Goal: Transaction & Acquisition: Purchase product/service

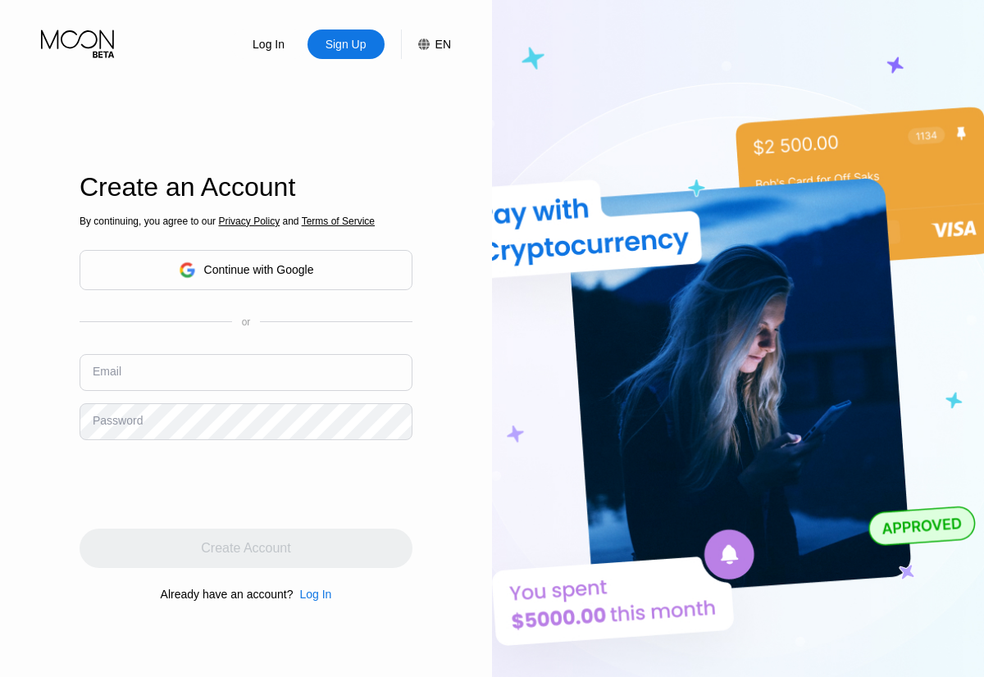
click at [246, 372] on input "text" at bounding box center [246, 372] width 333 height 37
type input "[EMAIL_ADDRESS][DOMAIN_NAME]"
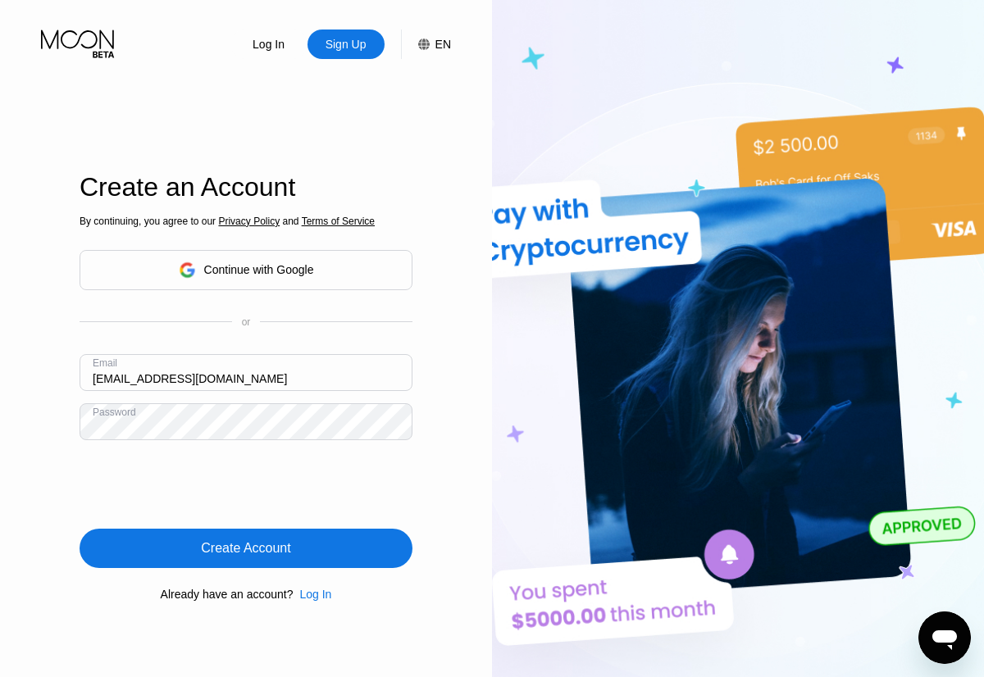
click at [246, 549] on div "Create Account" at bounding box center [245, 548] width 89 height 16
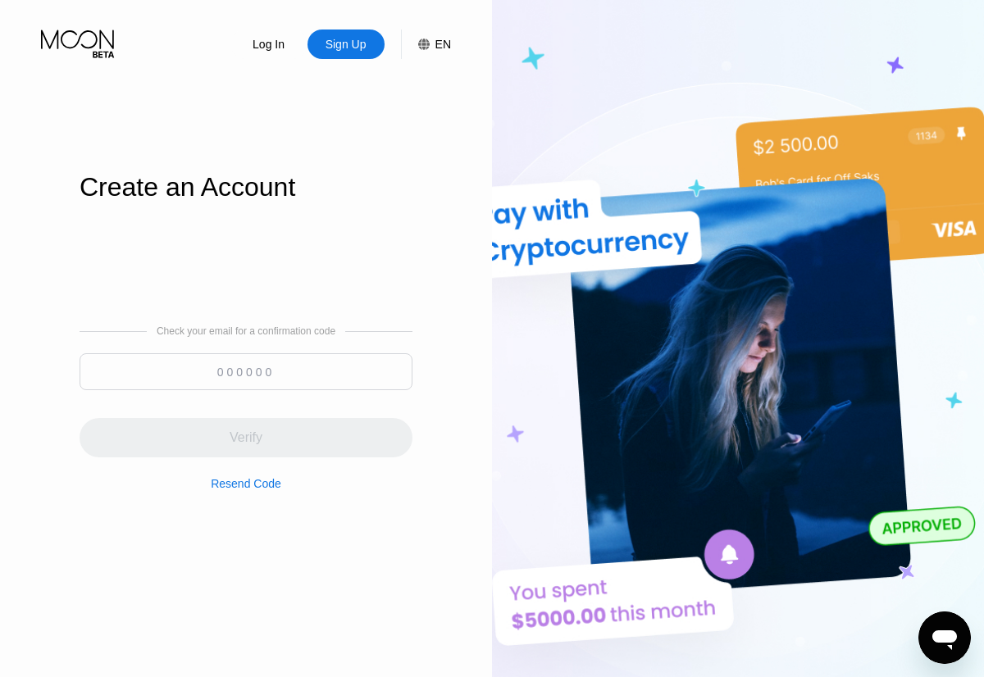
click at [246, 371] on input at bounding box center [246, 371] width 333 height 37
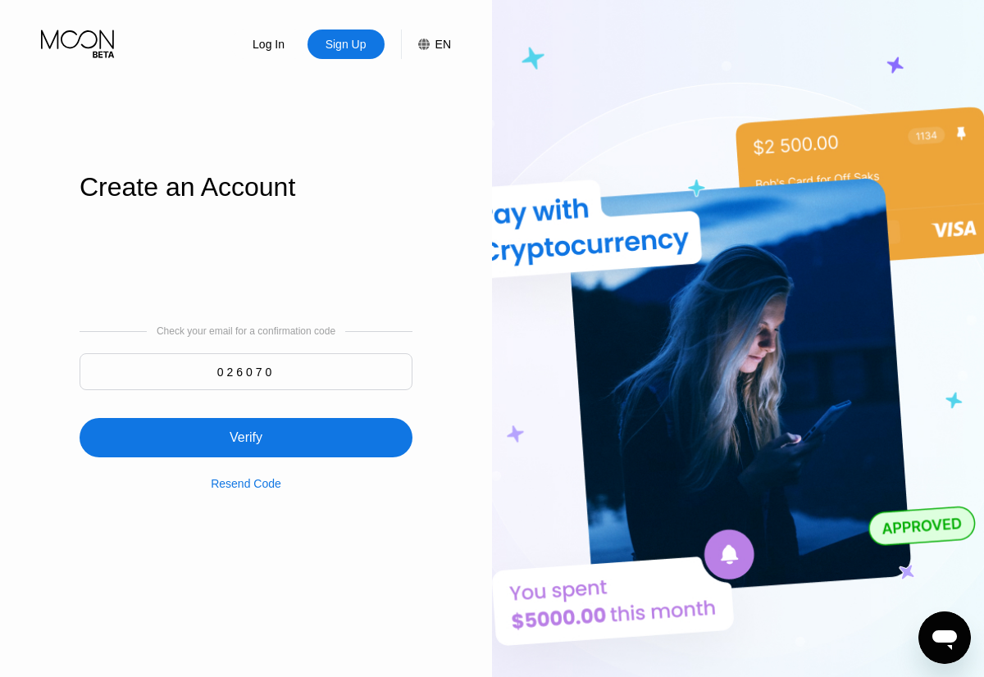
type input "026070"
click at [246, 428] on div "Verify" at bounding box center [246, 437] width 333 height 39
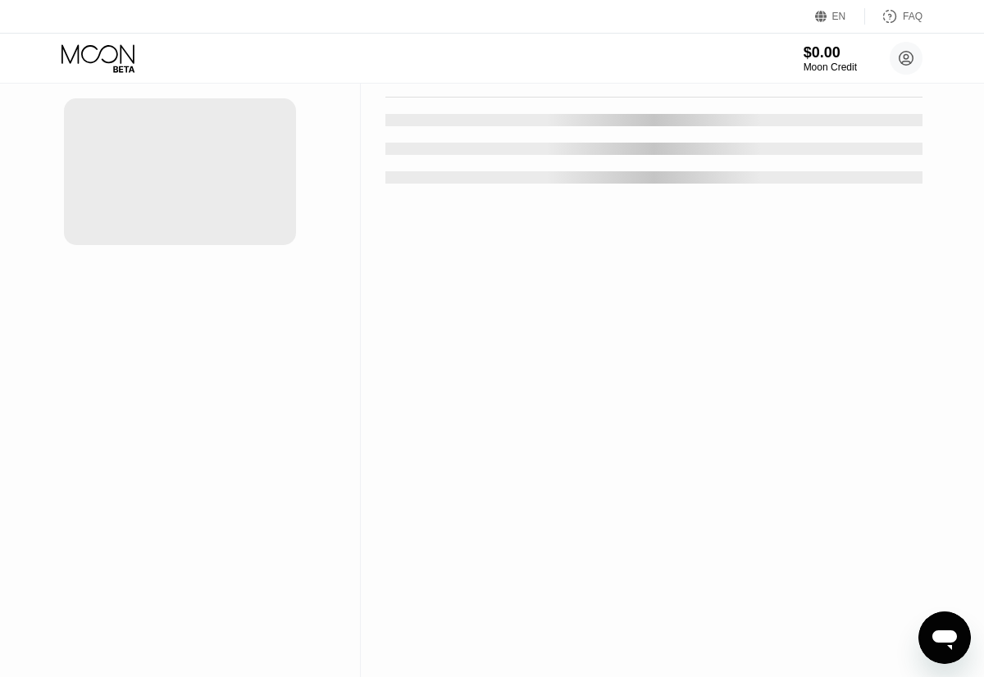
click at [248, 40] on div "New Card" at bounding box center [255, 33] width 51 height 14
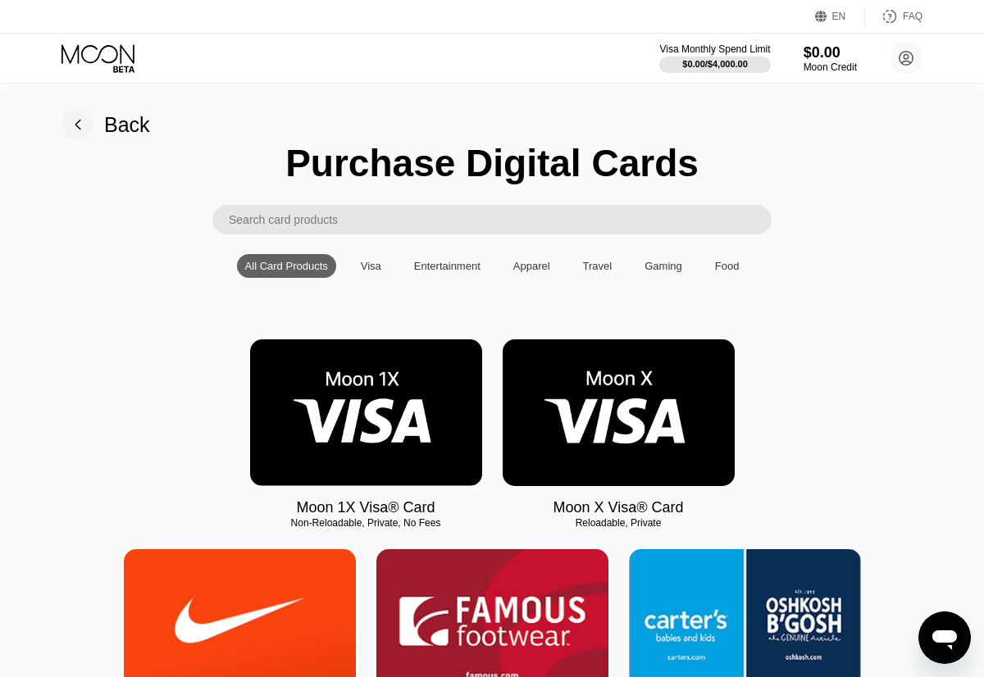
click at [366, 413] on img at bounding box center [366, 412] width 232 height 147
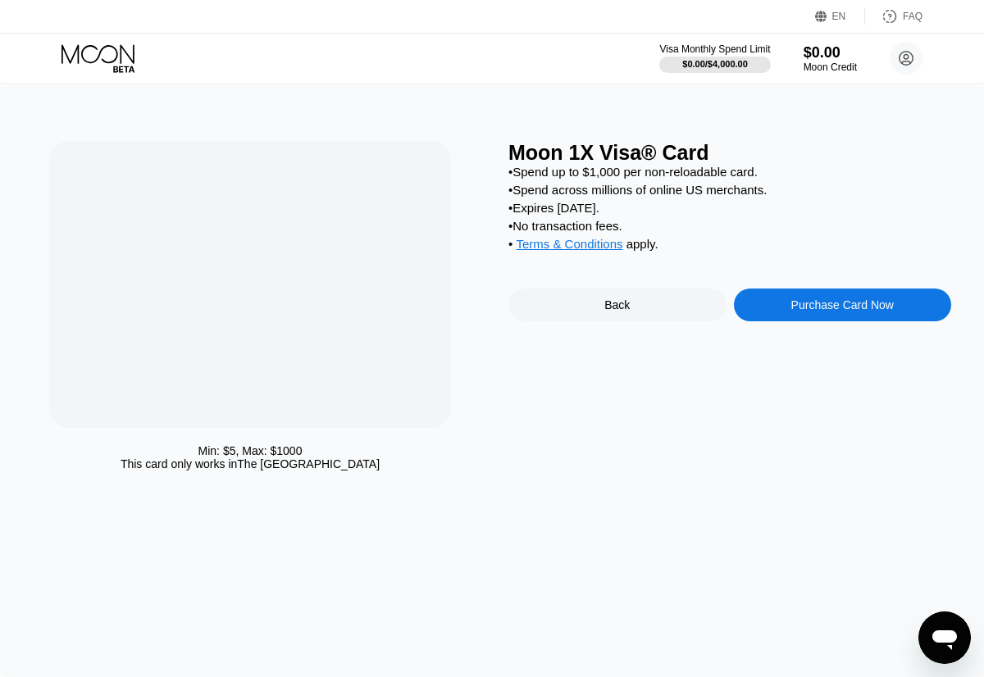
click at [842, 307] on div "Purchase Card Now" at bounding box center [842, 304] width 102 height 13
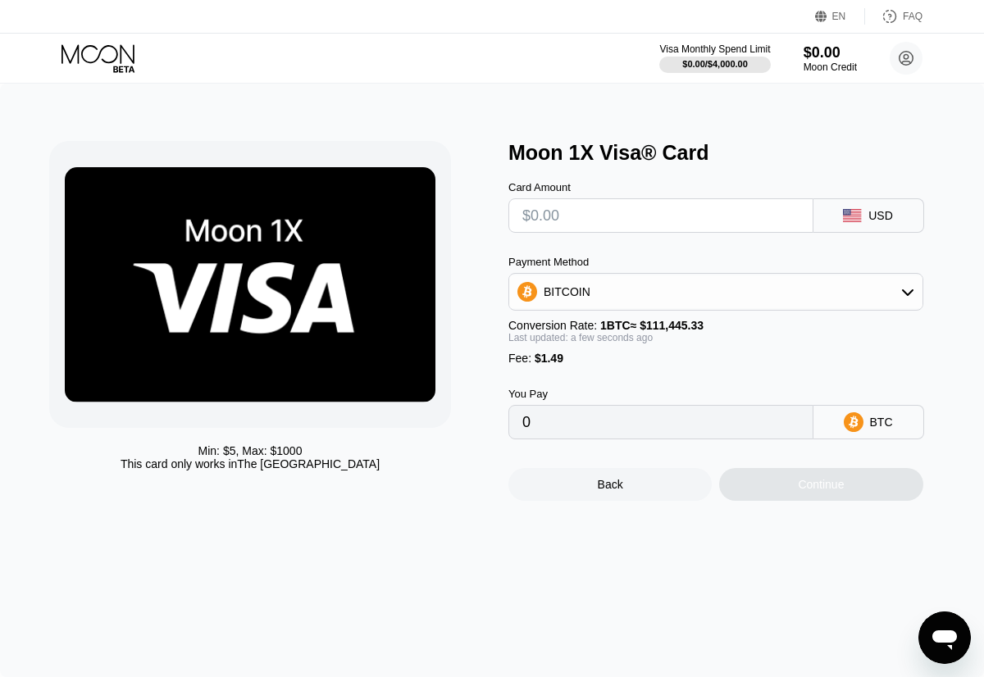
type input "$2"
type input "0.00003132"
type input "$28"
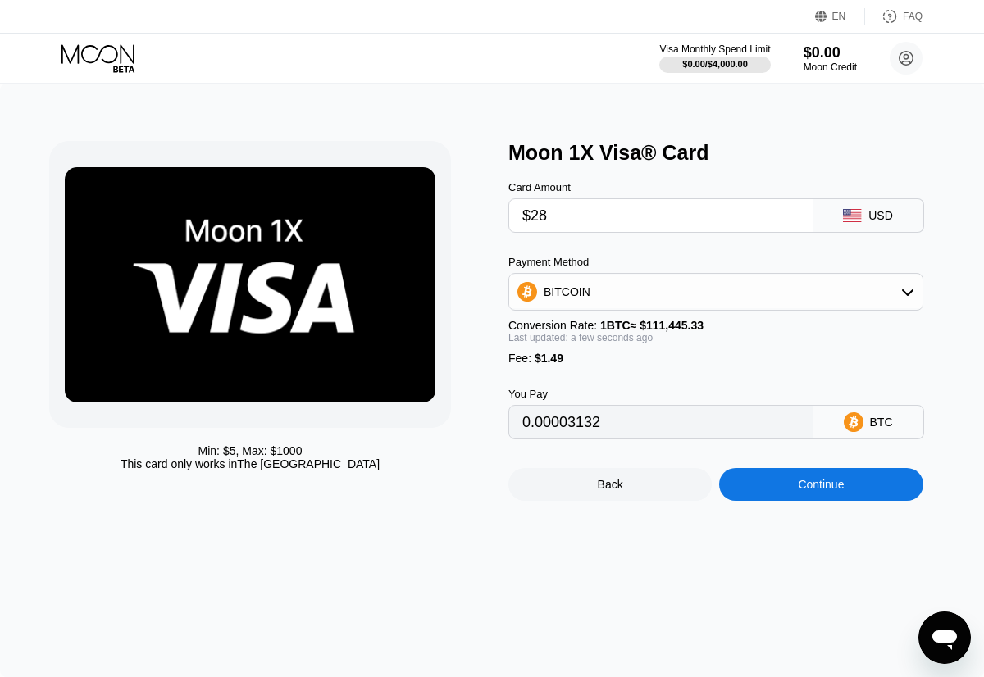
type input "0.00026462"
type input "$280"
type input "0.00252582"
click at [821, 485] on div "Continue" at bounding box center [821, 484] width 46 height 13
